Goal: Transaction & Acquisition: Purchase product/service

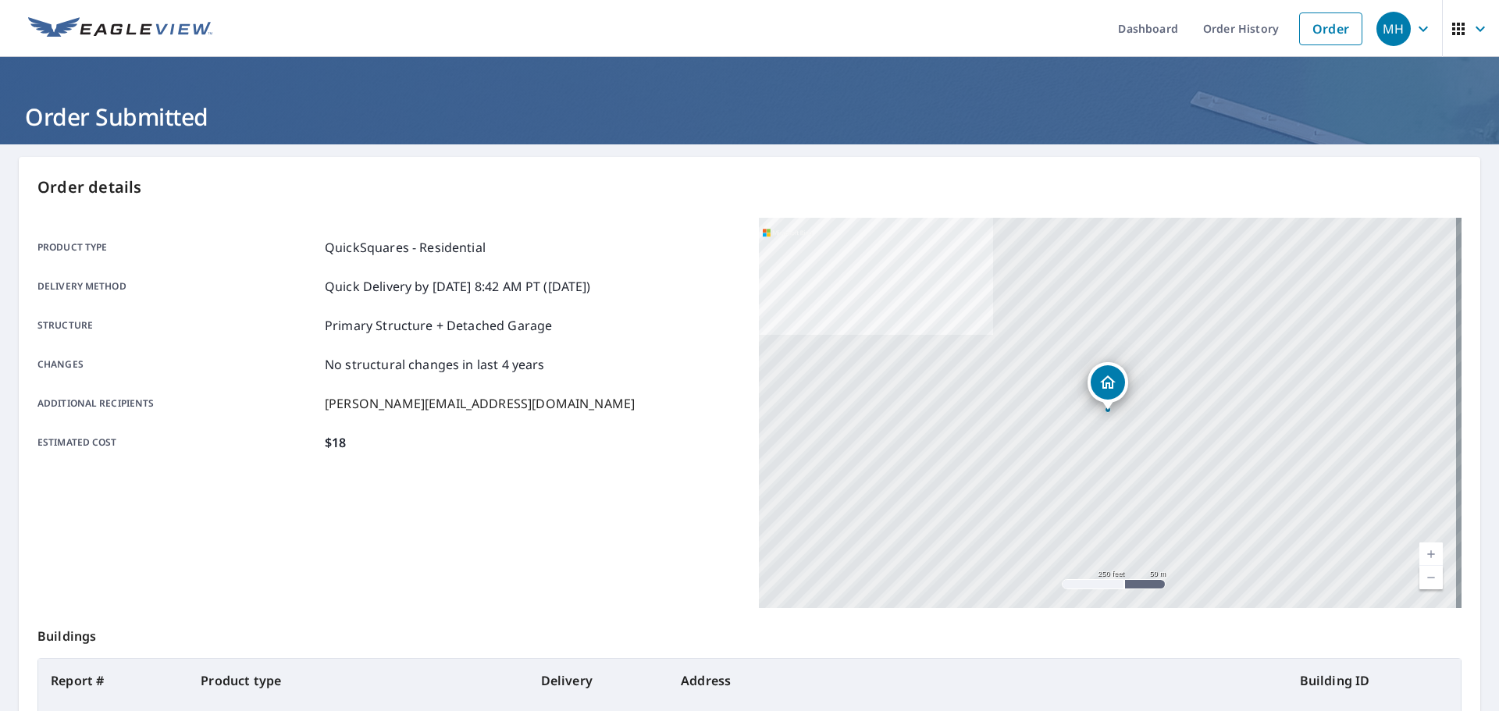
scroll to position [208, 0]
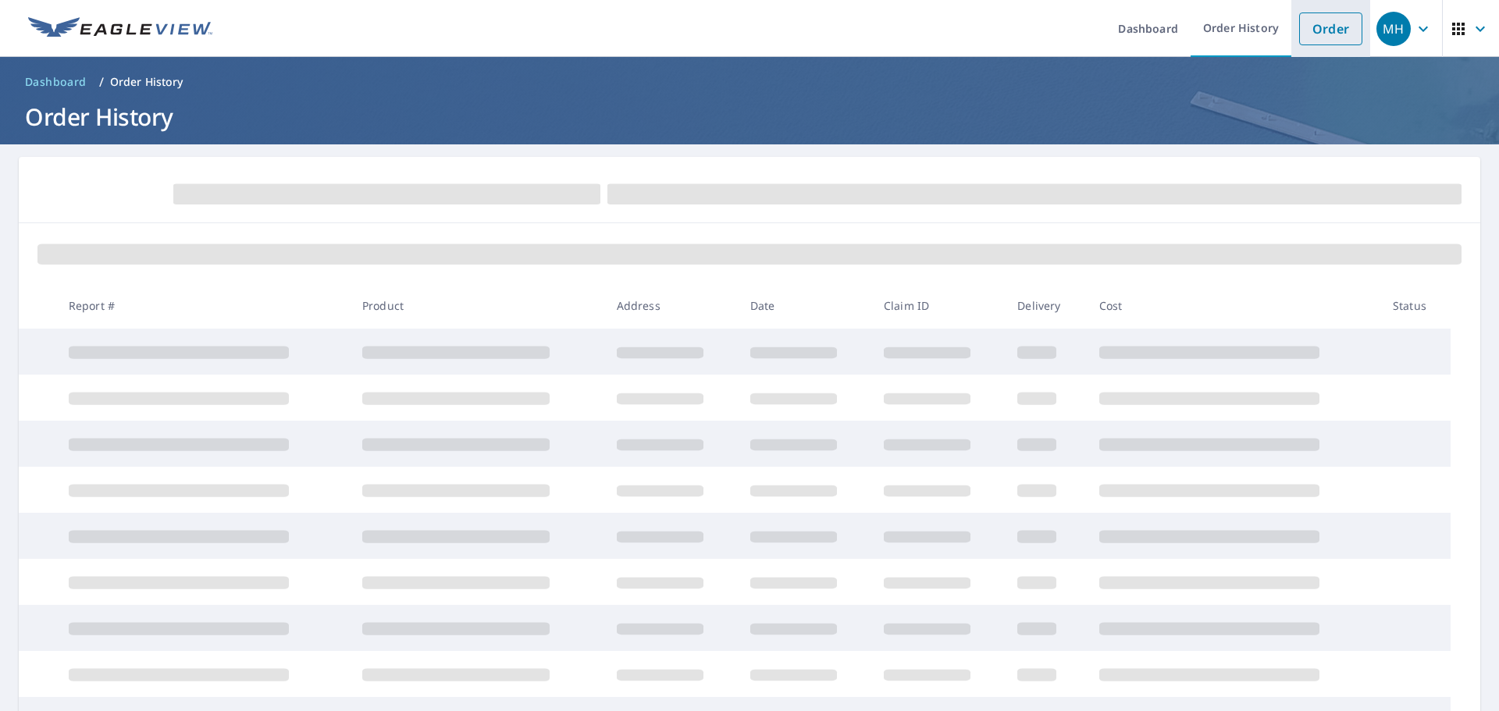
click at [1337, 23] on link "Order" at bounding box center [1330, 28] width 63 height 33
click at [429, 101] on h1 "Order History" at bounding box center [749, 117] width 1461 height 32
click at [1299, 24] on link "Order" at bounding box center [1330, 28] width 63 height 33
click at [389, 98] on header "Dashboard / Order History Order History" at bounding box center [749, 100] width 1499 height 87
click at [1299, 30] on link "Order" at bounding box center [1330, 28] width 63 height 33
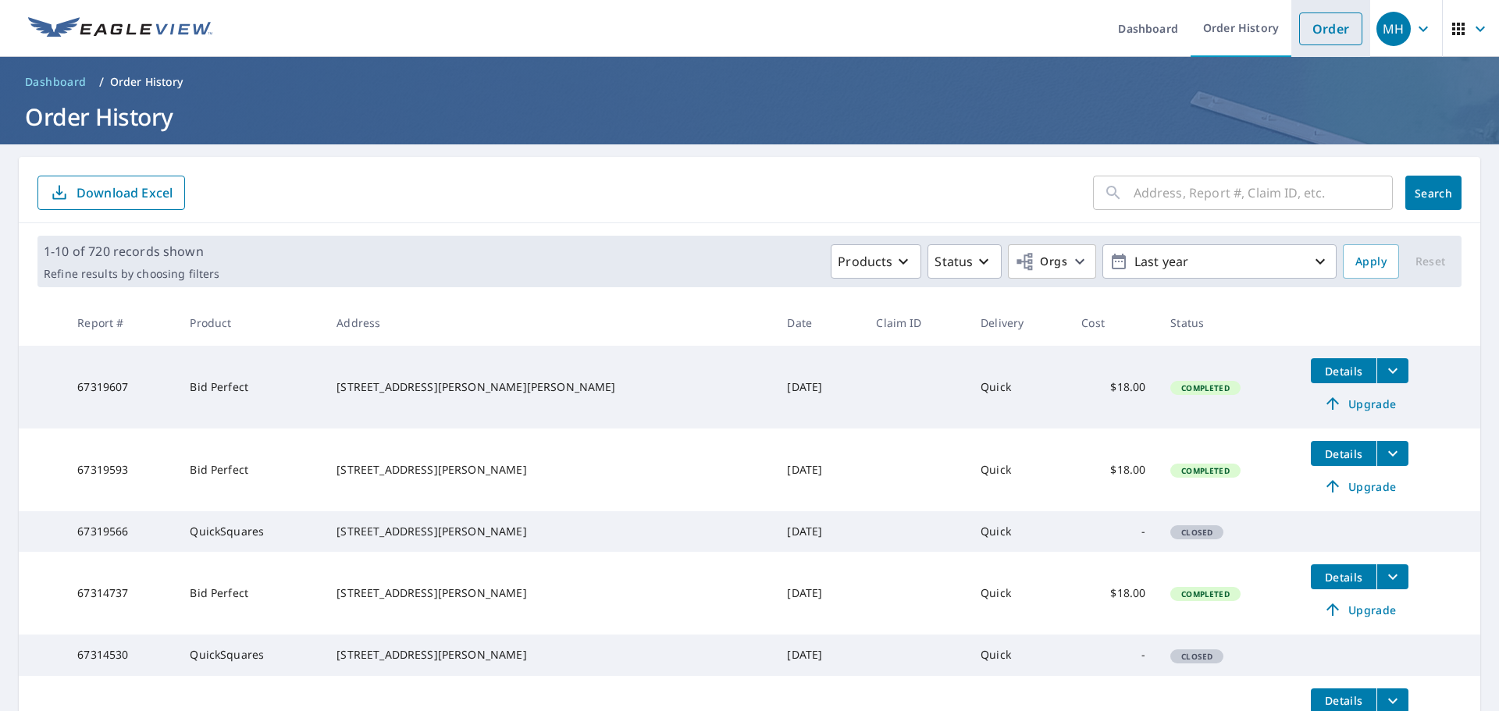
click at [1308, 42] on link "Order" at bounding box center [1330, 28] width 63 height 33
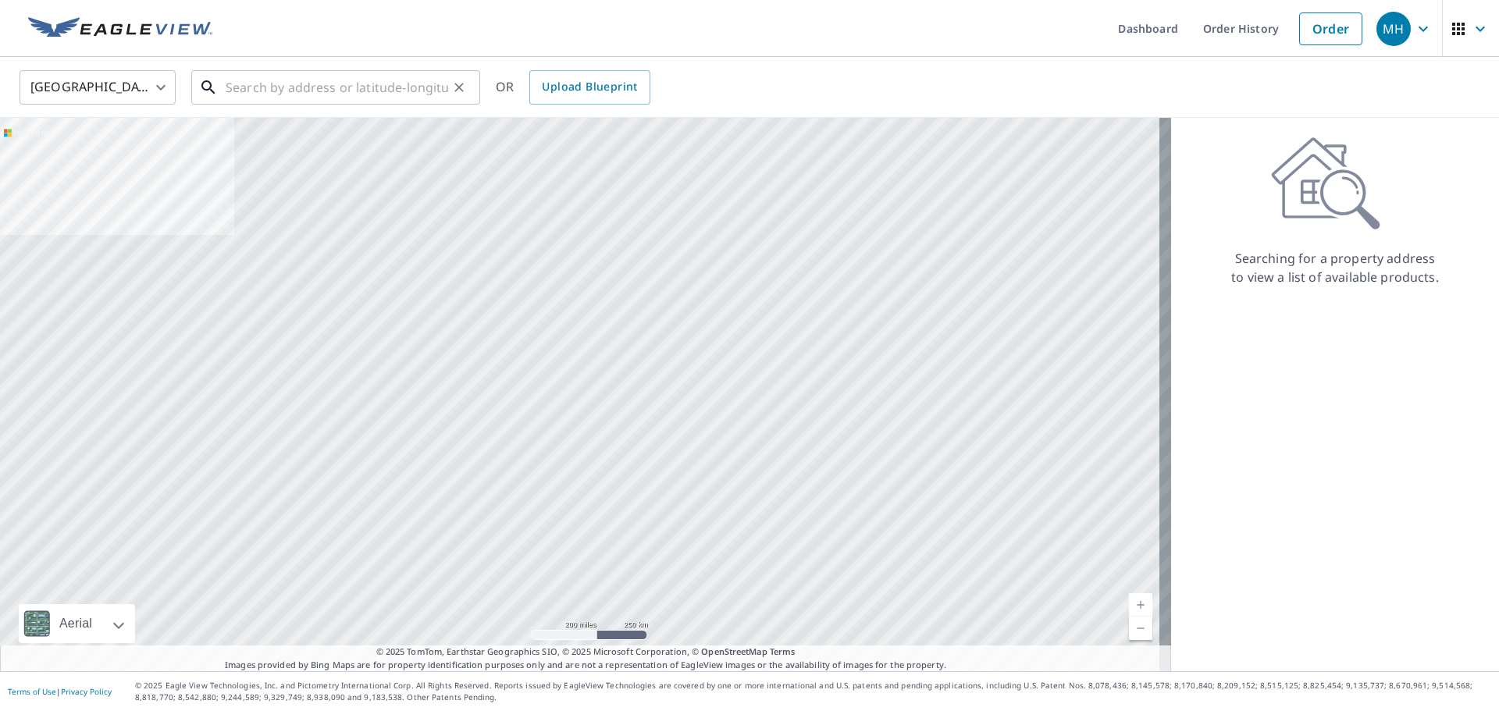
click at [354, 92] on input "text" at bounding box center [337, 88] width 222 height 44
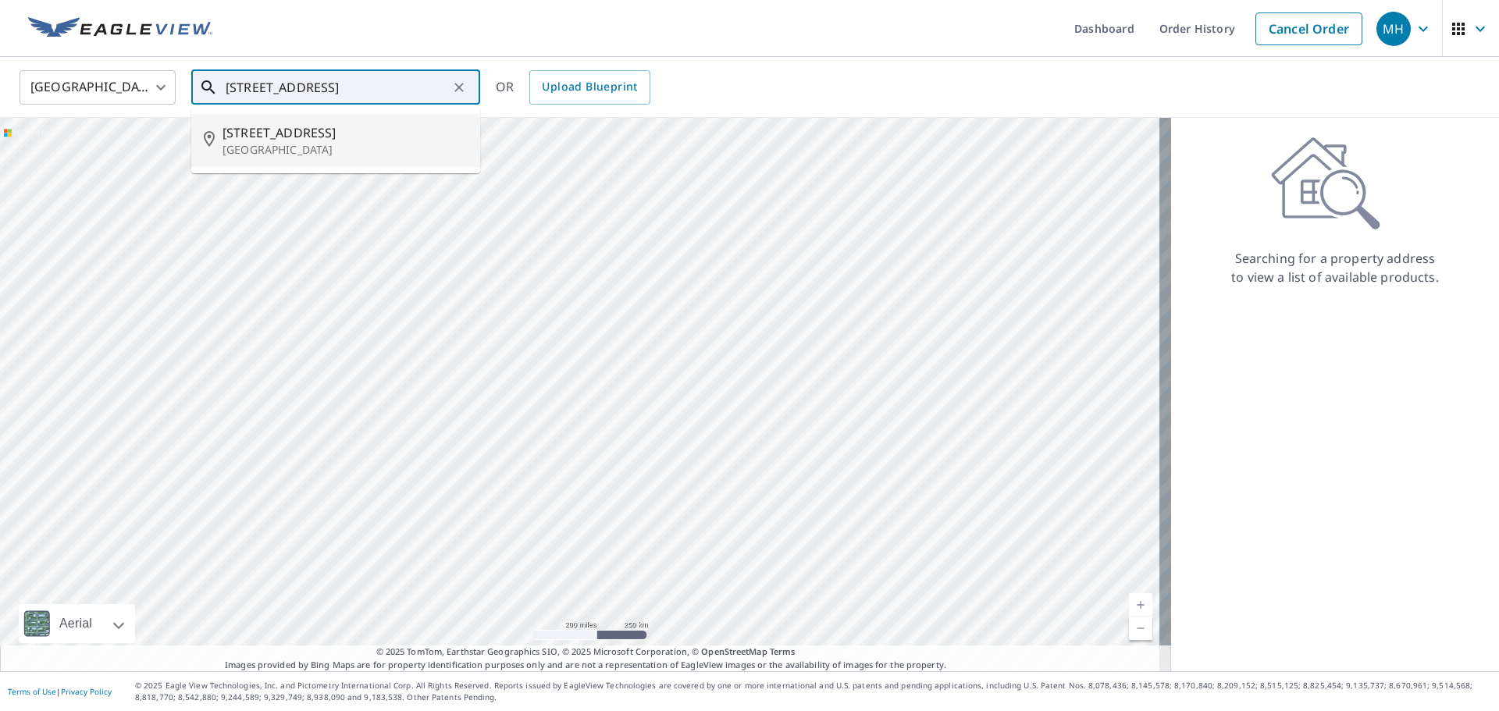
click at [361, 146] on p "High Point, NC 27262" at bounding box center [344, 150] width 245 height 16
type input "603 Mint Ave High Point, NC 27262"
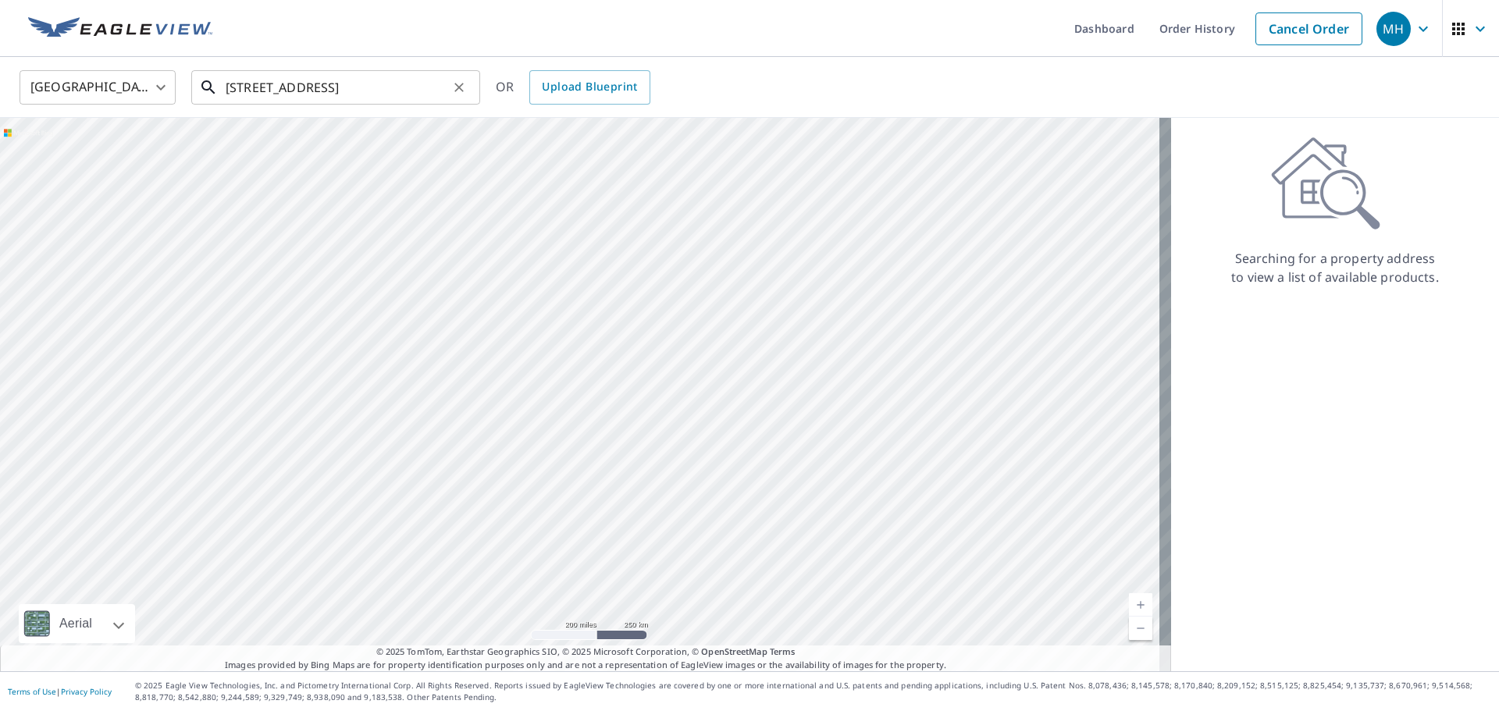
click at [425, 94] on input "603 Mint Ave High Point, NC 27262" at bounding box center [337, 88] width 222 height 44
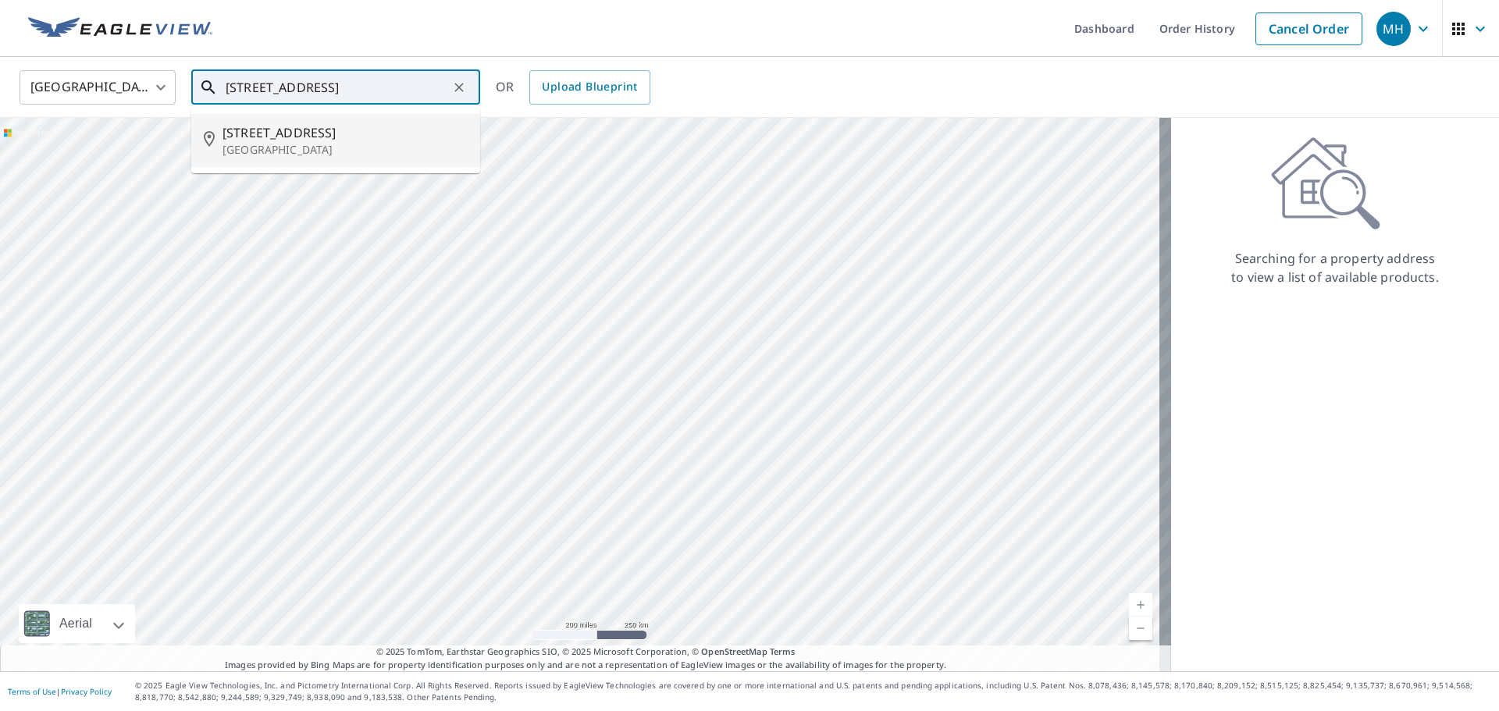
click at [373, 129] on span "603 Mint Ave" at bounding box center [344, 132] width 245 height 19
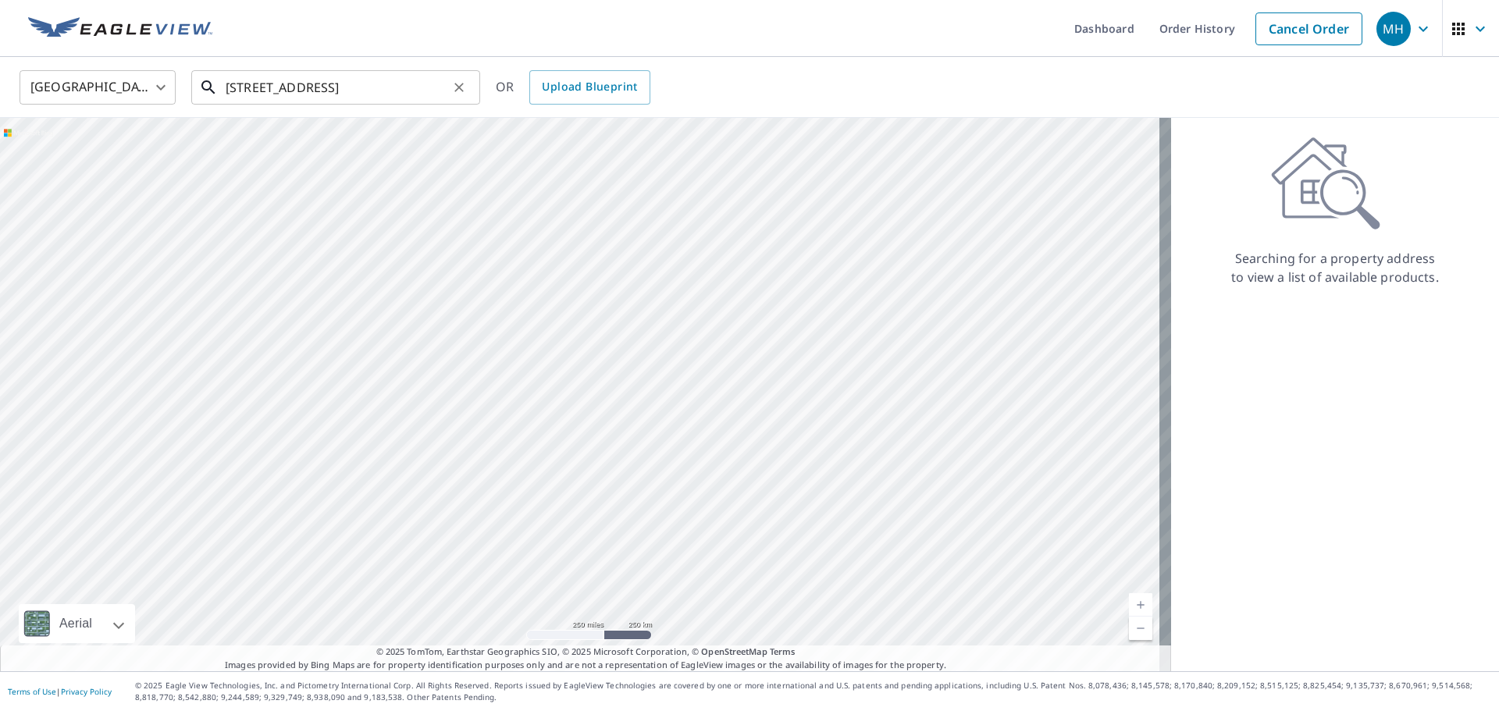
click at [421, 94] on input "603 Mint Ave High Point, NC 27262" at bounding box center [337, 88] width 222 height 44
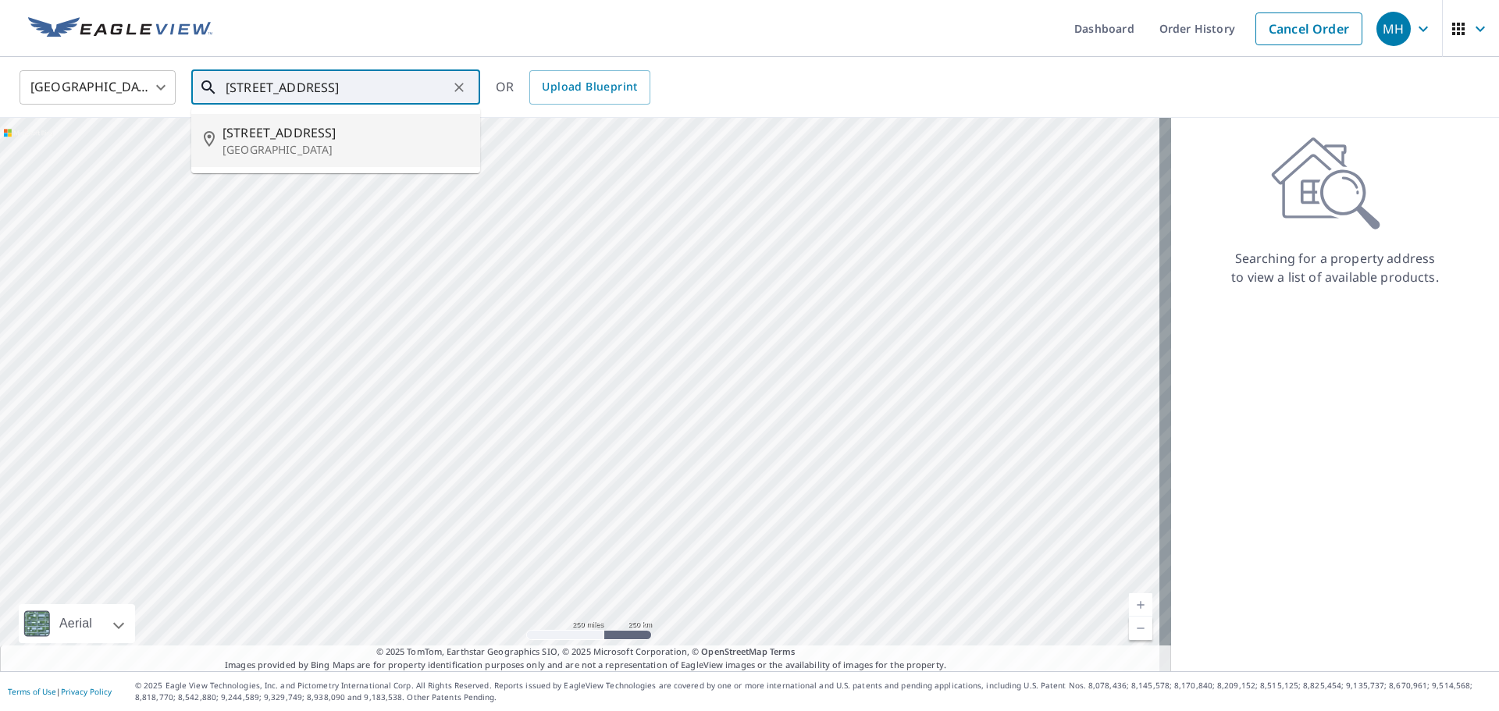
click at [273, 148] on p "High Point, NC 27262" at bounding box center [344, 150] width 245 height 16
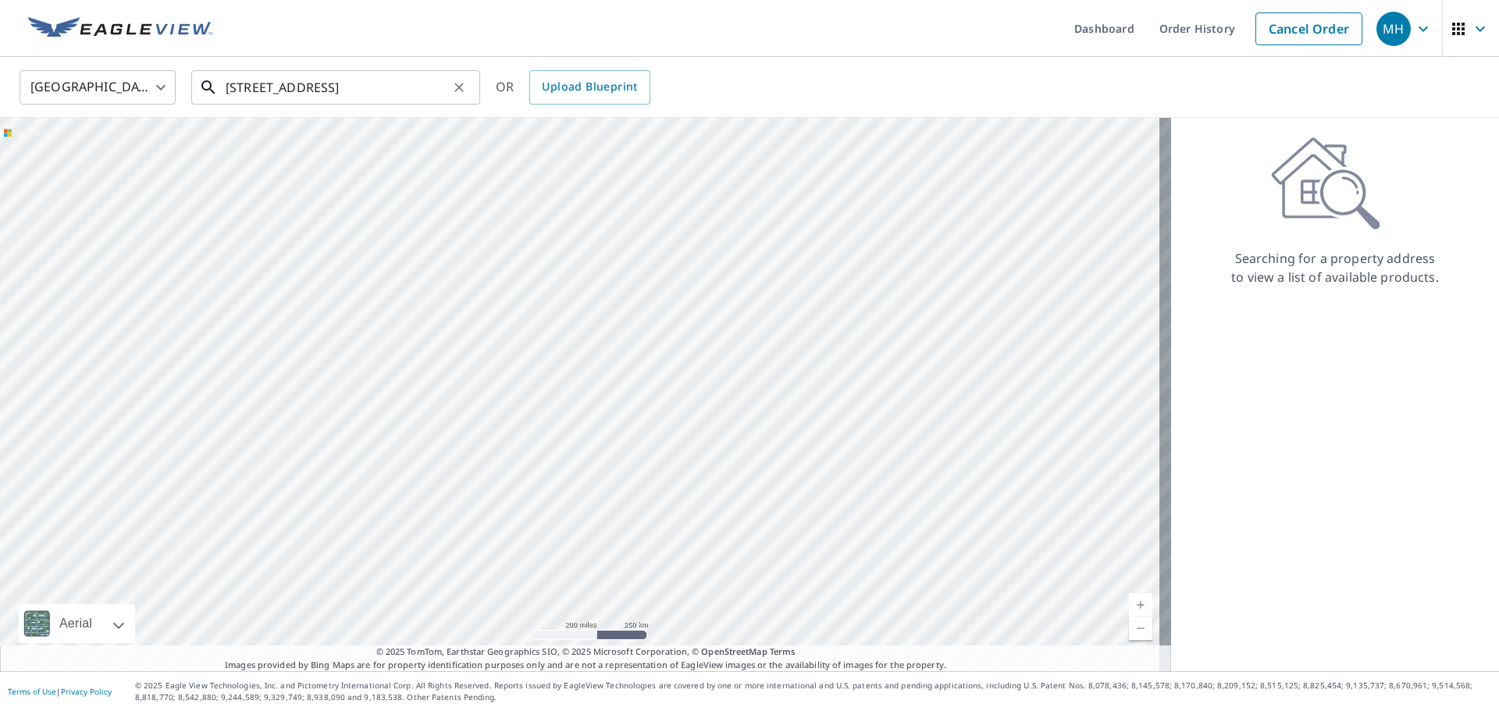
click at [414, 97] on input "603 Mint Ave High Point, NC 27262" at bounding box center [337, 88] width 222 height 44
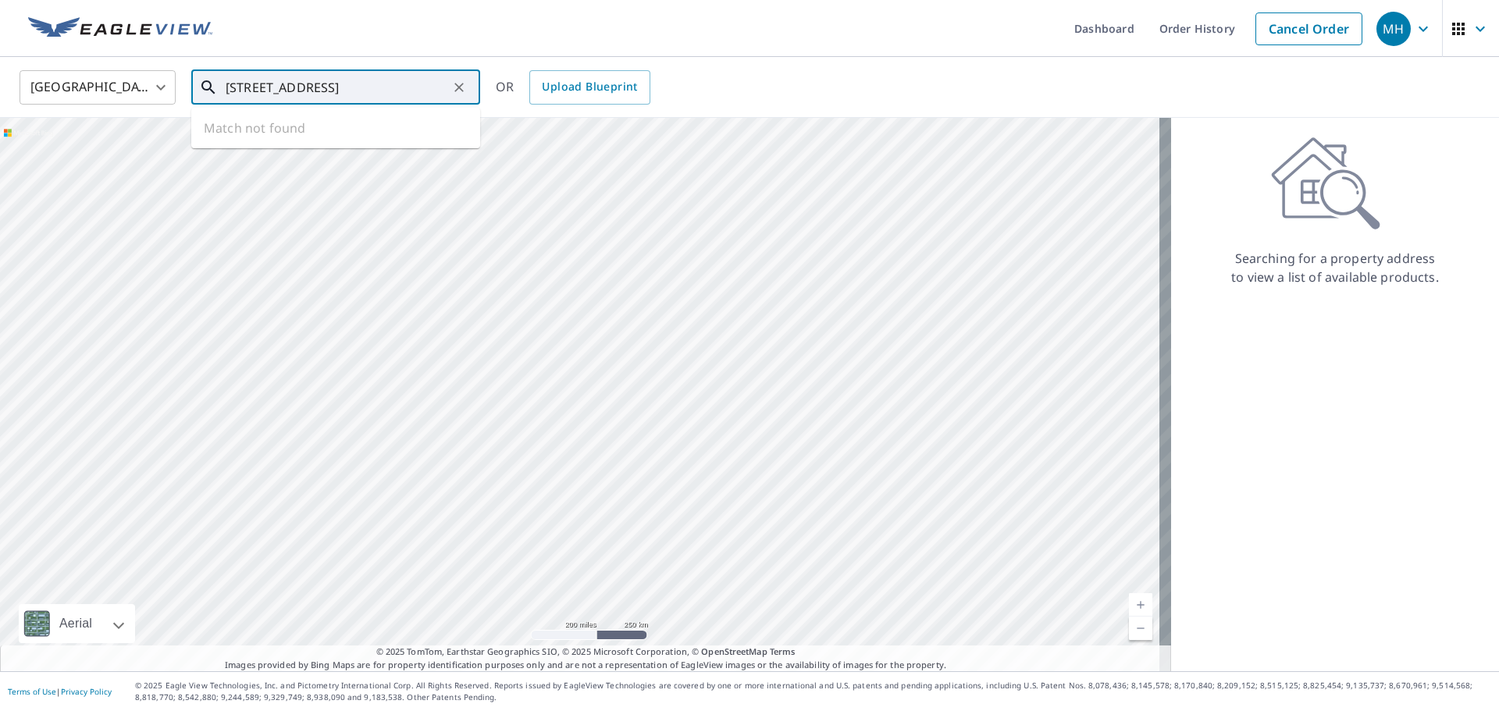
drag, startPoint x: 443, startPoint y: 88, endPoint x: 370, endPoint y: 69, distance: 75.0
click at [370, 69] on input "603 Mint Ave High Point, NC 27262" at bounding box center [337, 88] width 222 height 44
click at [360, 157] on p "High Point, NC 27262" at bounding box center [344, 150] width 245 height 16
type input "603 Mint Ave High Point, NC 27262"
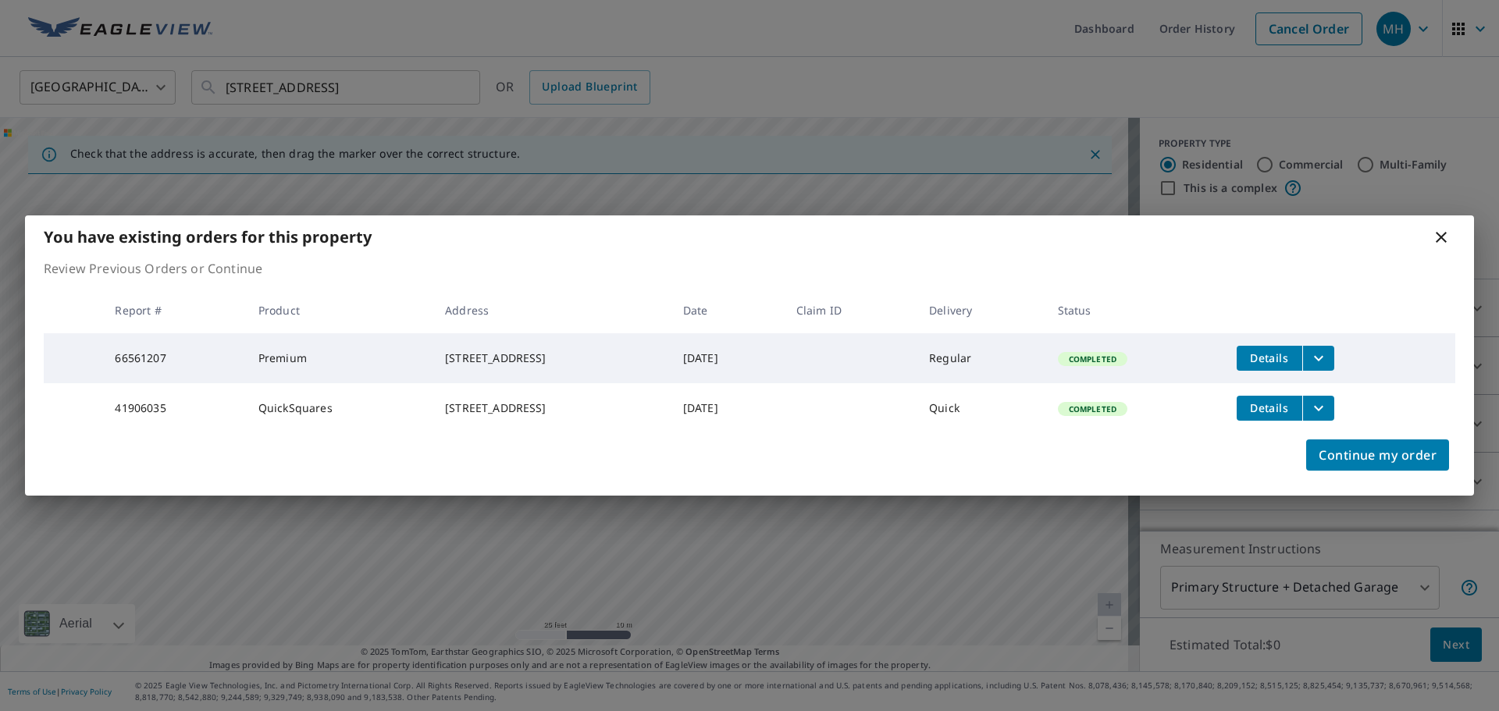
click at [1426, 219] on div "You have existing orders for this property" at bounding box center [749, 236] width 1449 height 43
click at [1442, 228] on icon at bounding box center [1440, 237] width 19 height 19
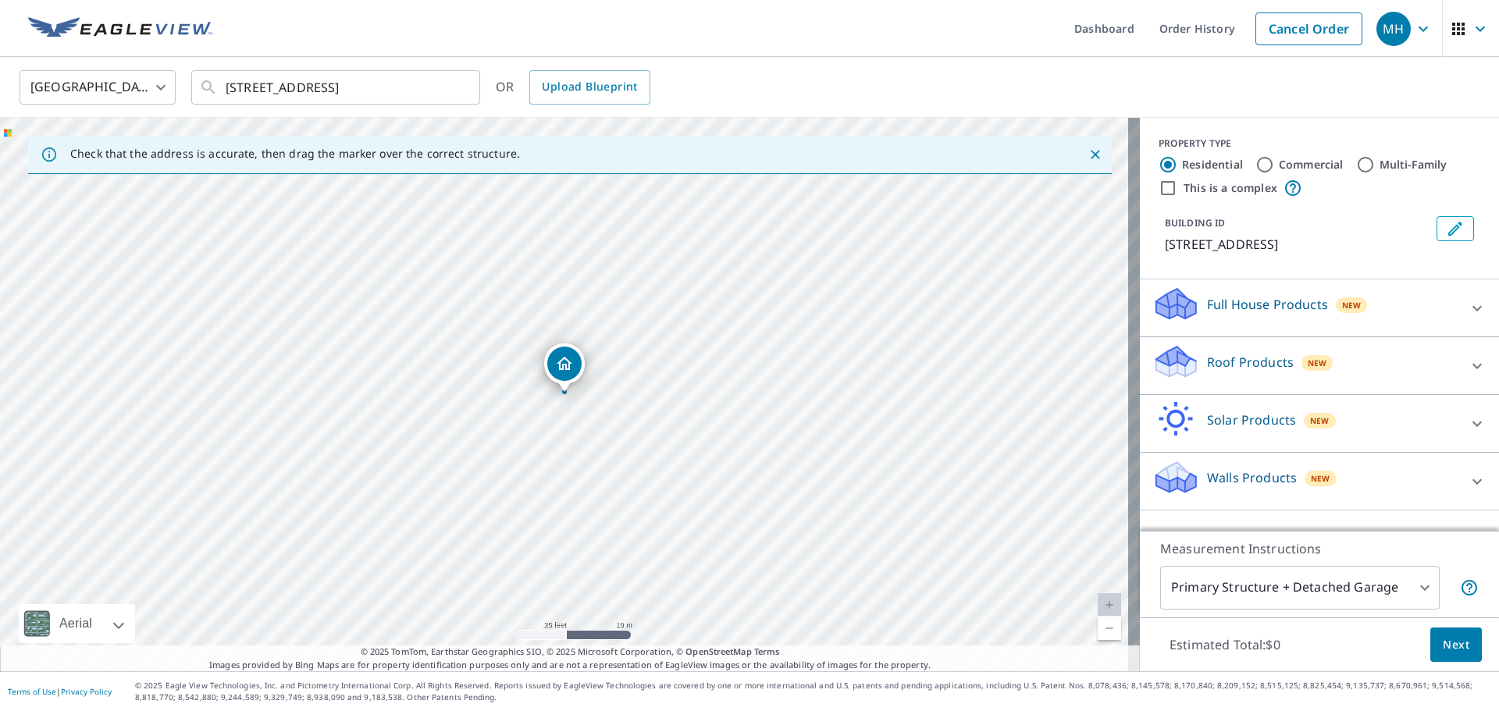
click at [1271, 308] on p "Full House Products" at bounding box center [1267, 304] width 121 height 19
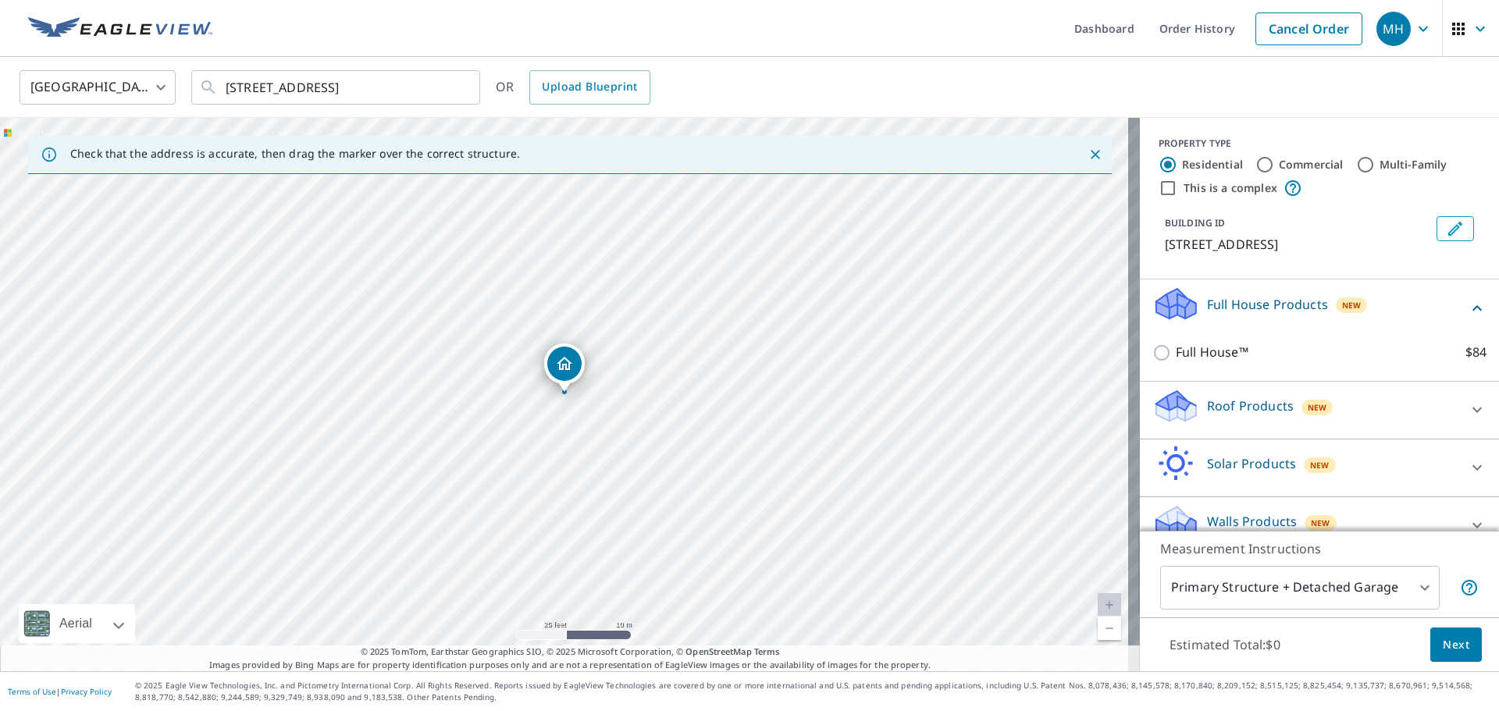
click at [1238, 425] on div "Roof Products New" at bounding box center [1305, 410] width 306 height 44
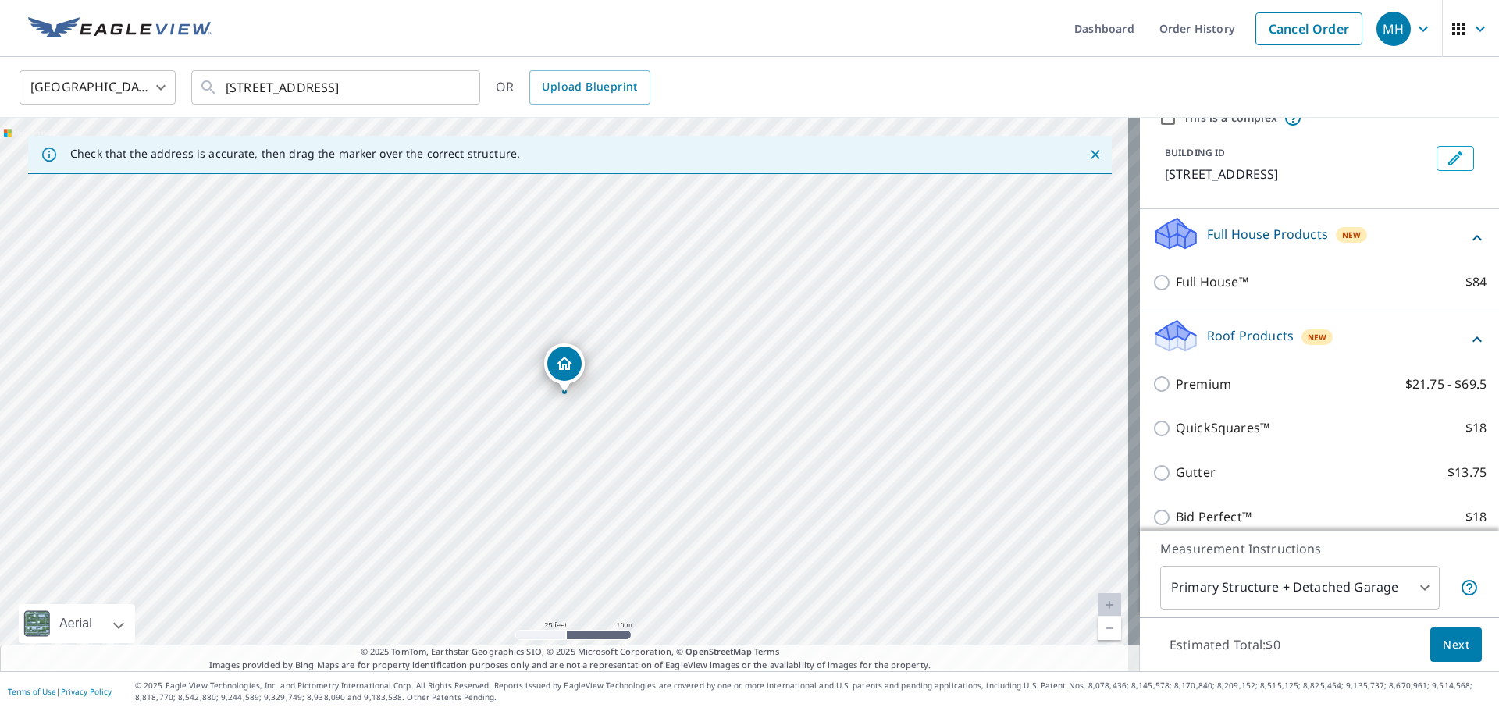
scroll to position [156, 0]
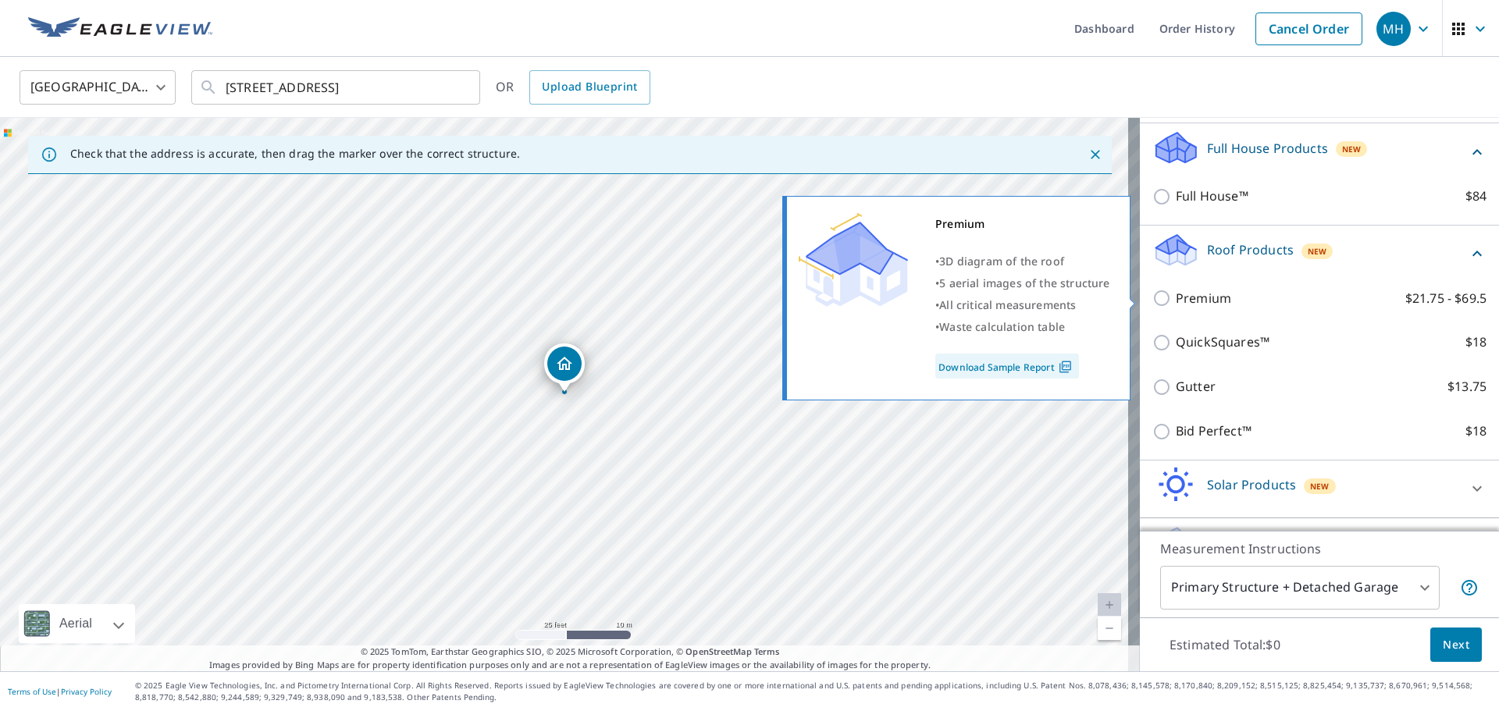
click at [1206, 300] on p "Premium" at bounding box center [1202, 299] width 55 height 20
click at [1175, 300] on input "Premium $21.75 - $69.5" at bounding box center [1163, 298] width 23 height 19
checkbox input "true"
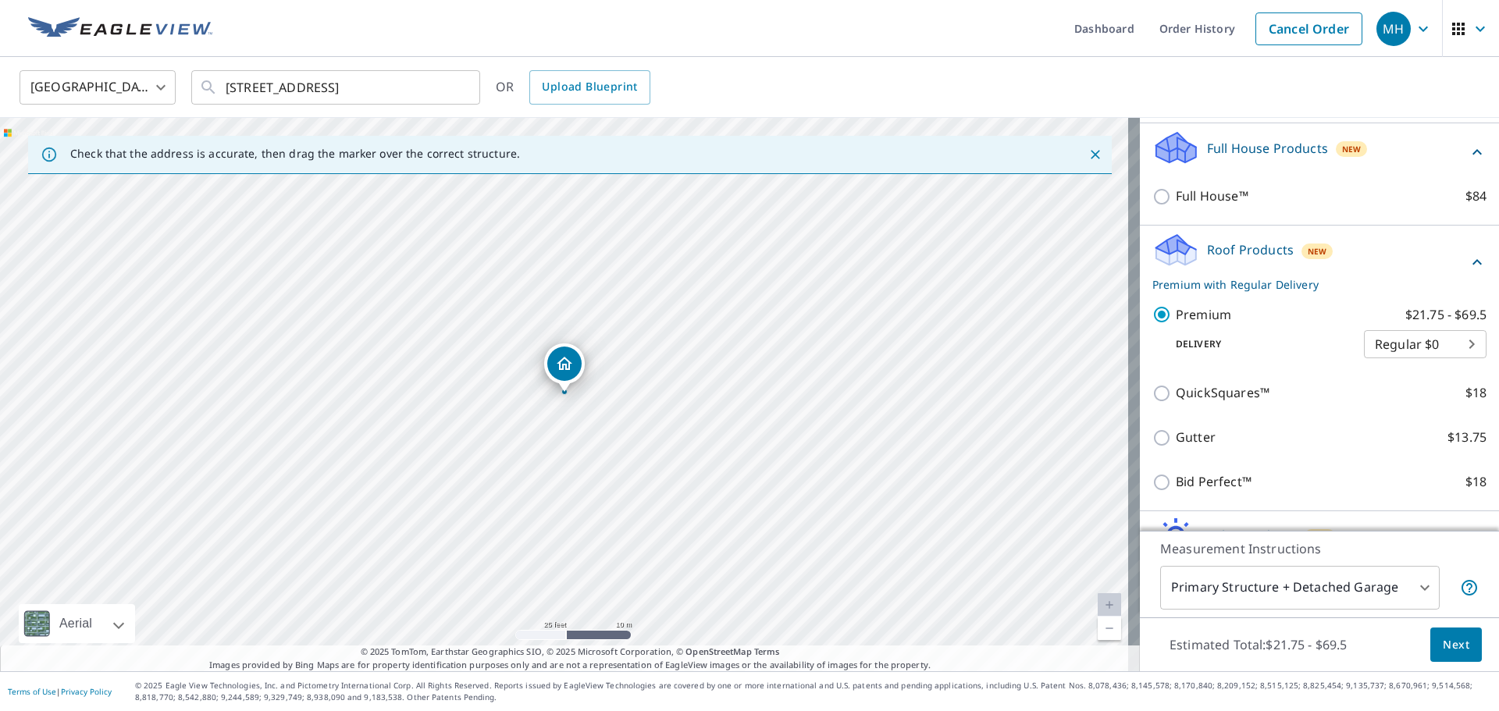
click at [1448, 642] on span "Next" at bounding box center [1455, 645] width 27 height 20
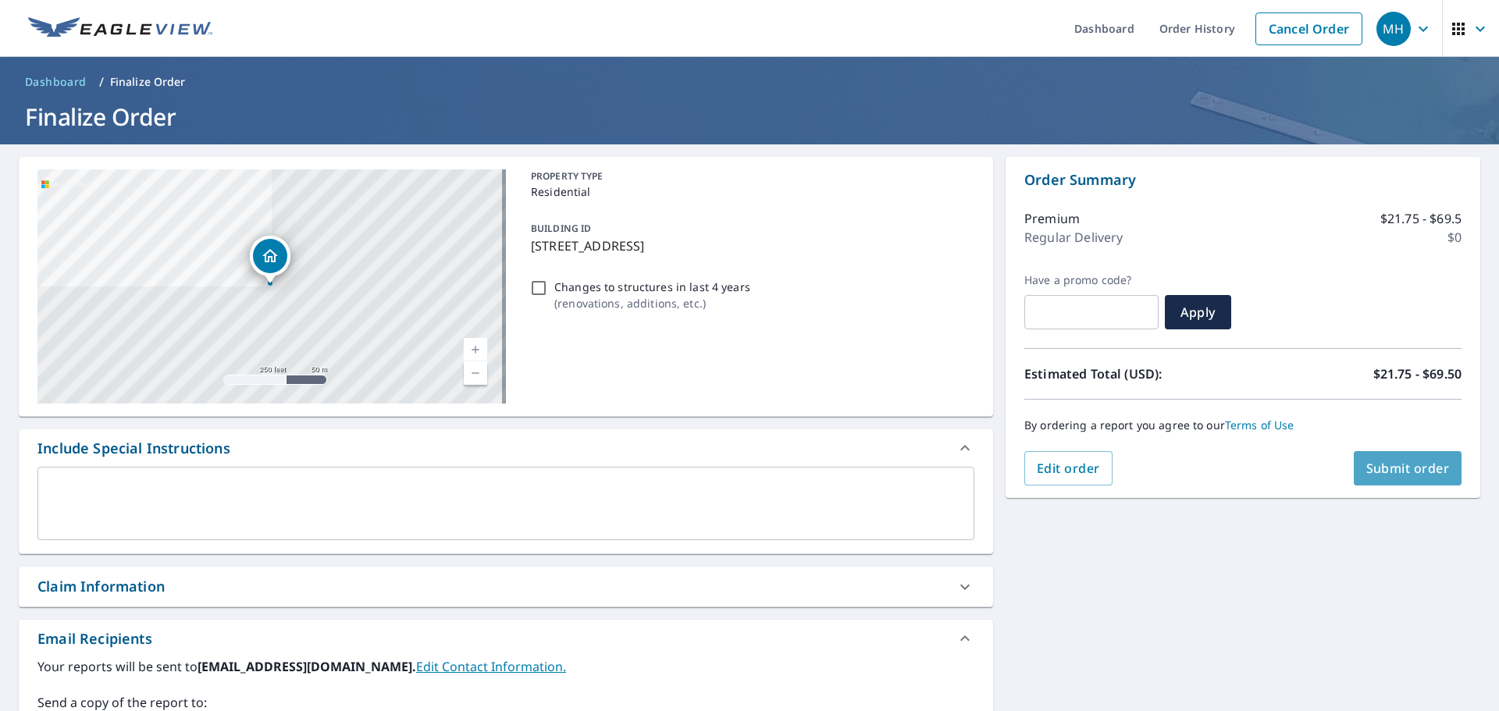
click at [1404, 466] on span "Submit order" at bounding box center [1408, 468] width 84 height 17
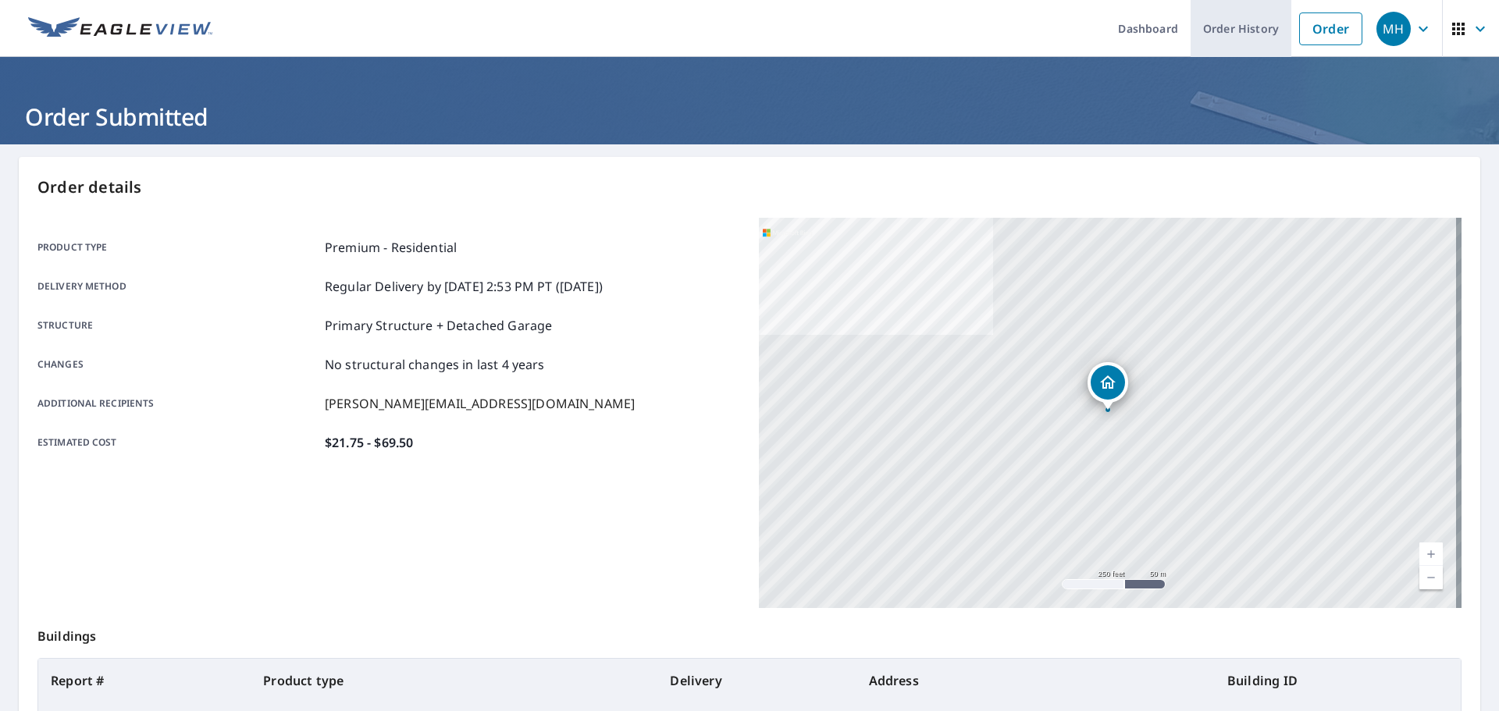
click at [1219, 27] on link "Order History" at bounding box center [1240, 28] width 101 height 57
